Goal: Task Accomplishment & Management: Complete application form

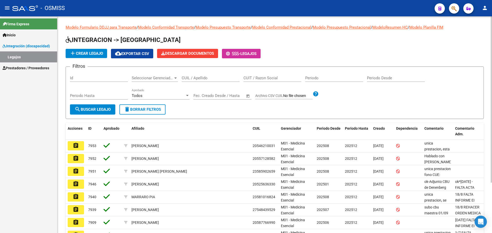
click at [207, 79] on input "CUIL / Apellido" at bounding box center [211, 78] width 58 height 5
type input "leiva"
click at [90, 110] on span "search Buscar Legajo" at bounding box center [93, 109] width 36 height 5
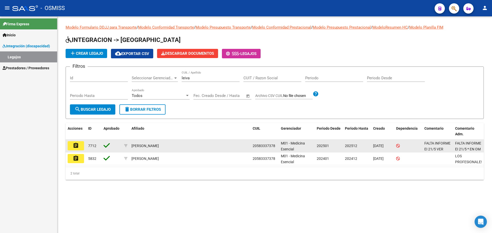
click at [76, 146] on mat-icon "assignment" at bounding box center [76, 146] width 6 height 6
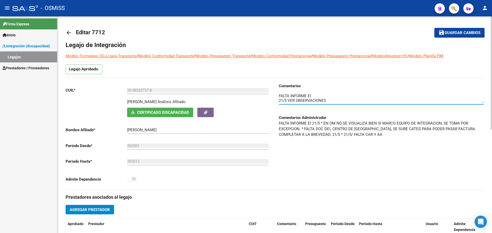
click at [339, 100] on textarea at bounding box center [381, 98] width 205 height 10
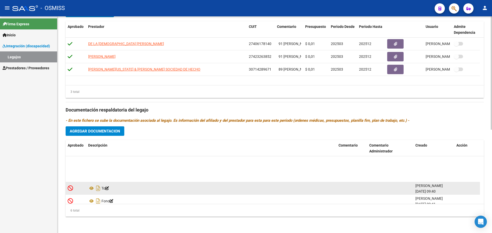
scroll to position [31, 0]
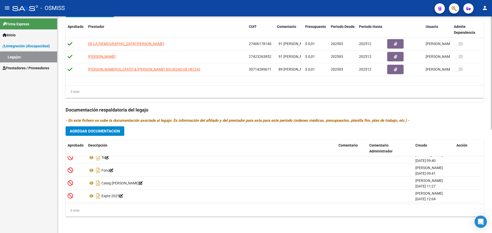
type textarea "FALTA INFORME EI 21/5 VER OBSERVACIONES cambio de terapiasta ocupacional"
click at [100, 129] on span "Agregar Documentacion" at bounding box center [95, 131] width 50 height 5
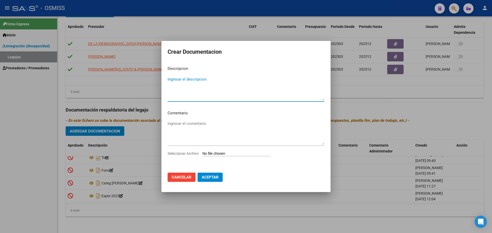
click at [232, 154] on input "Seleccionar Archivo" at bounding box center [236, 154] width 68 height 5
type input "C:\fakepath\TERAPIA OCUPACIONAL.pdf"
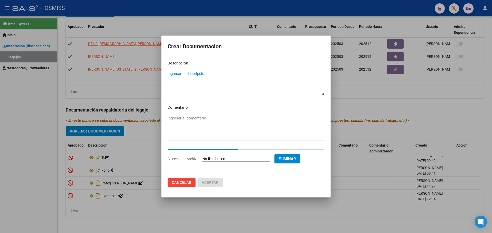
click at [181, 75] on textarea "Ingresar el descripcion" at bounding box center [245, 83] width 157 height 24
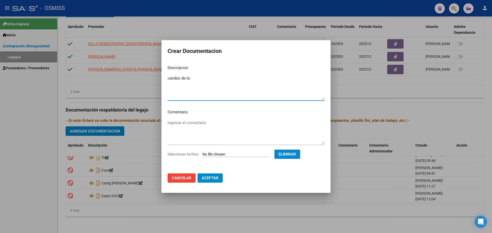
type textarea "cambio de to"
click at [211, 179] on span "Aceptar" at bounding box center [209, 178] width 17 height 5
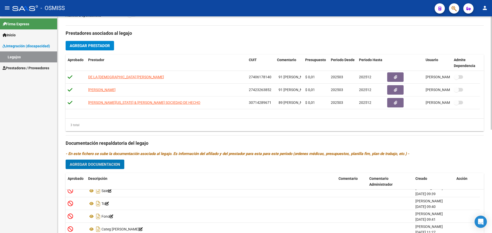
scroll to position [121, 0]
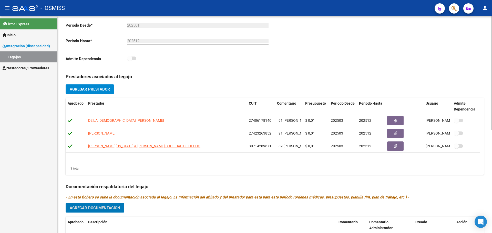
click at [93, 89] on span "Agregar Prestador" at bounding box center [90, 89] width 40 height 5
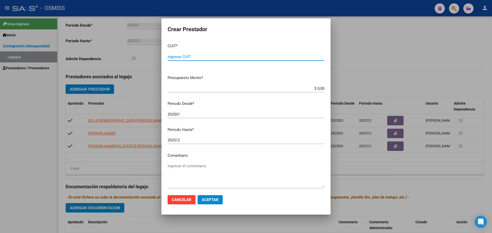
paste input "27-40119472-5"
type input "27-40119472-5"
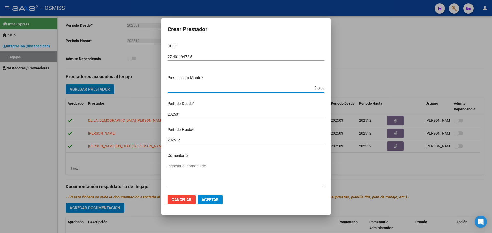
drag, startPoint x: 297, startPoint y: 87, endPoint x: 326, endPoint y: 88, distance: 28.9
click at [325, 88] on mat-dialog-content "CUIT * 27-40119472-5 Ingresar CUIT ARCA Padrón Presupuesto Monto * $ 0,00 Ingre…" at bounding box center [245, 115] width 169 height 152
type input "$ 0,01"
click at [183, 113] on input "202501" at bounding box center [245, 114] width 157 height 5
type input "202508"
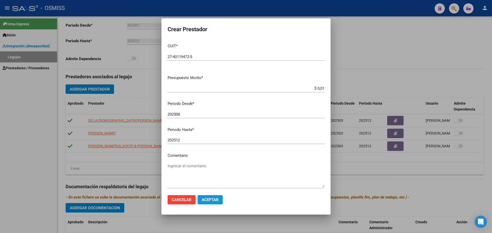
click at [214, 203] on button "Aceptar" at bounding box center [209, 199] width 25 height 9
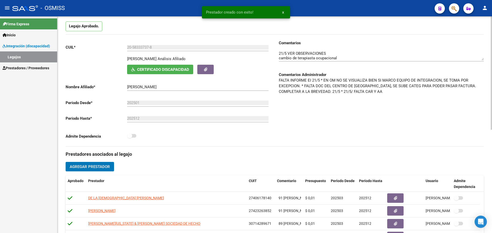
scroll to position [0, 0]
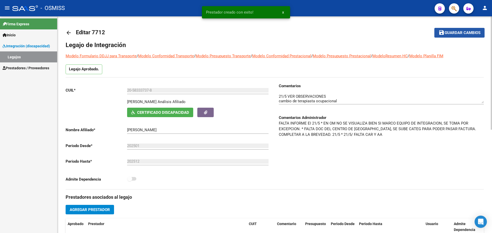
click at [459, 34] on span "Guardar cambios" at bounding box center [462, 33] width 36 height 5
click at [452, 34] on span "Guardar cambios" at bounding box center [462, 33] width 36 height 5
